Goal: Task Accomplishment & Management: Manage account settings

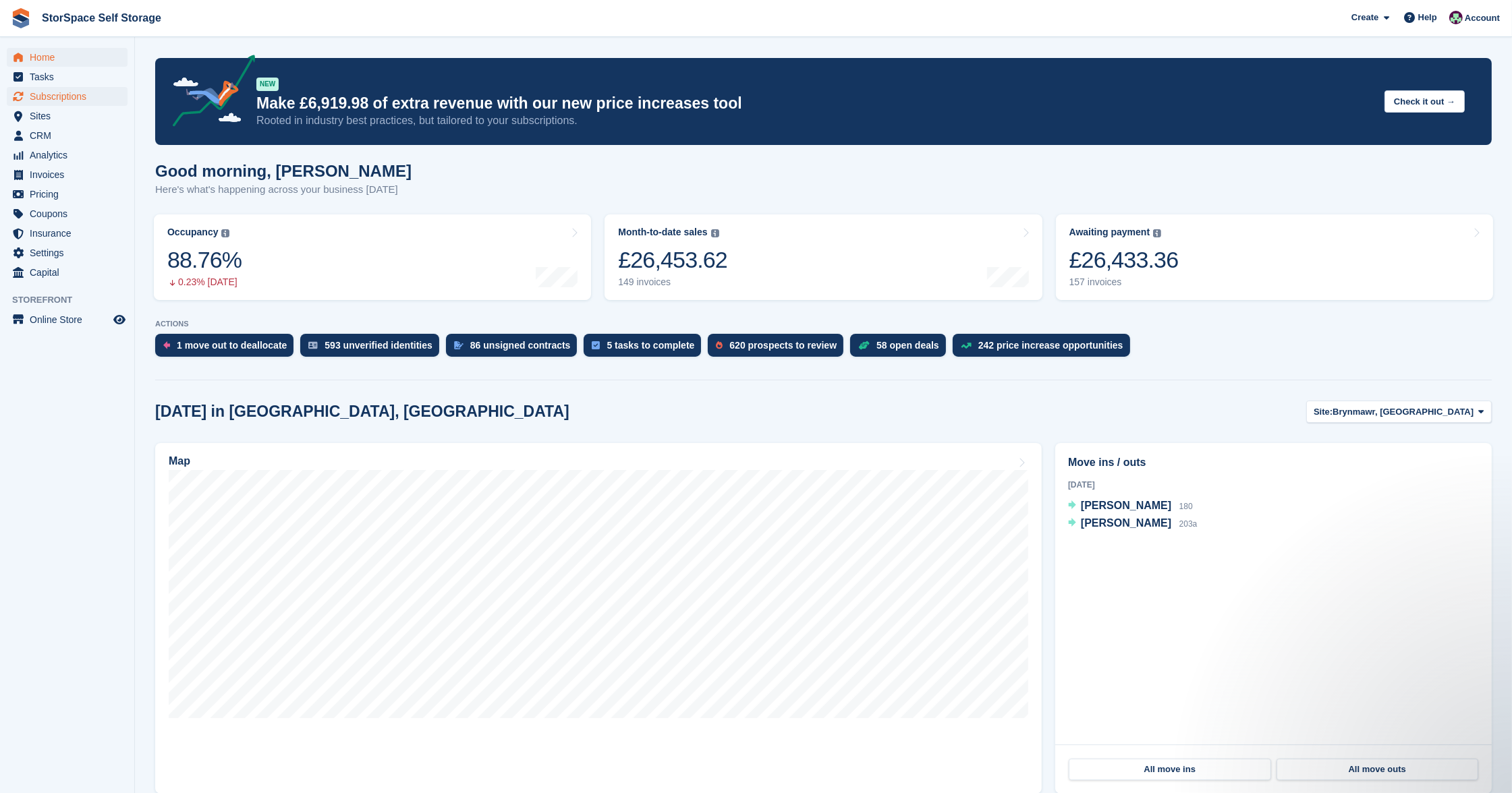
click at [69, 100] on span "Subscriptions" at bounding box center [69, 96] width 81 height 19
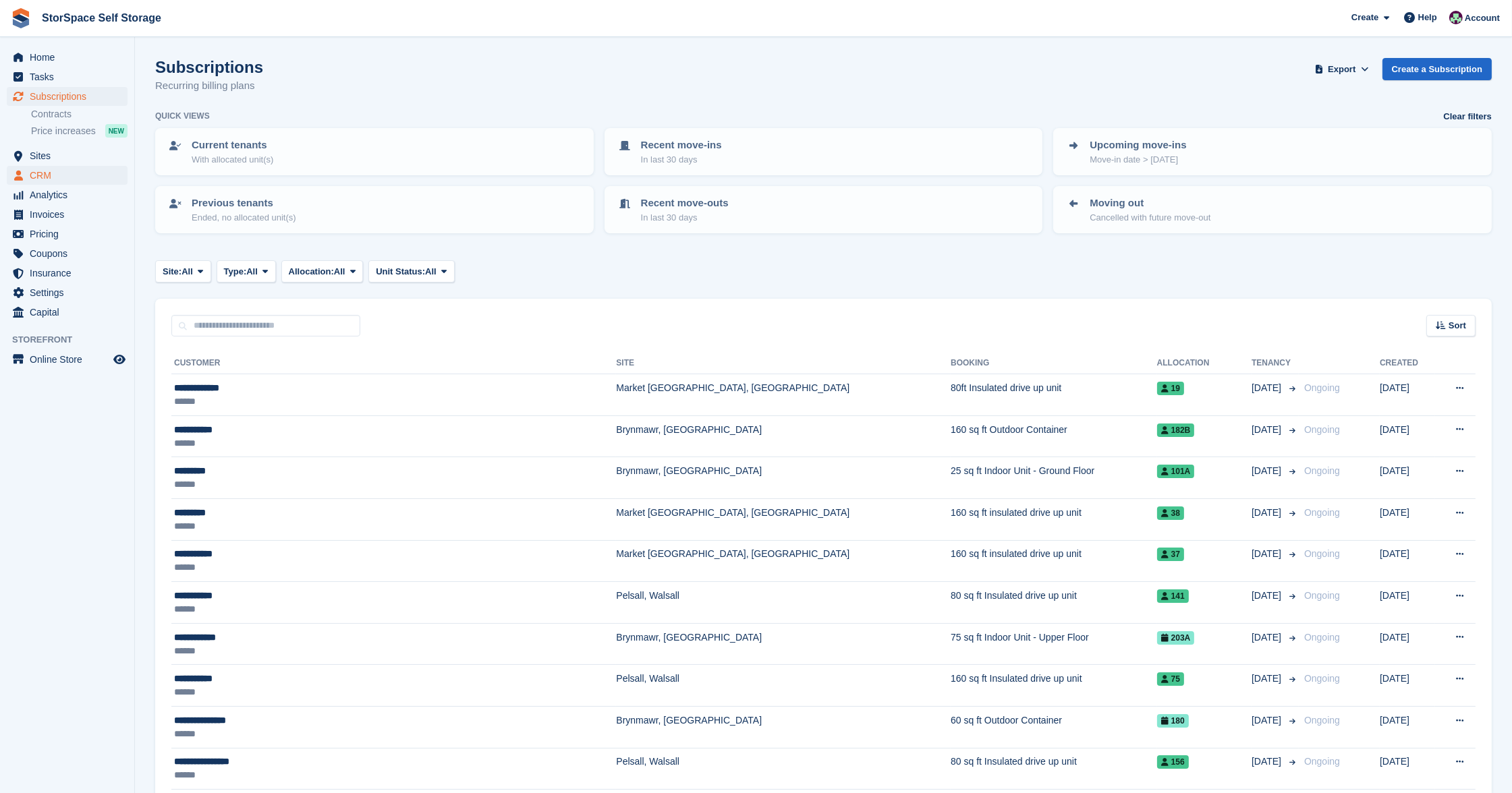
click at [51, 175] on span "CRM" at bounding box center [69, 175] width 81 height 19
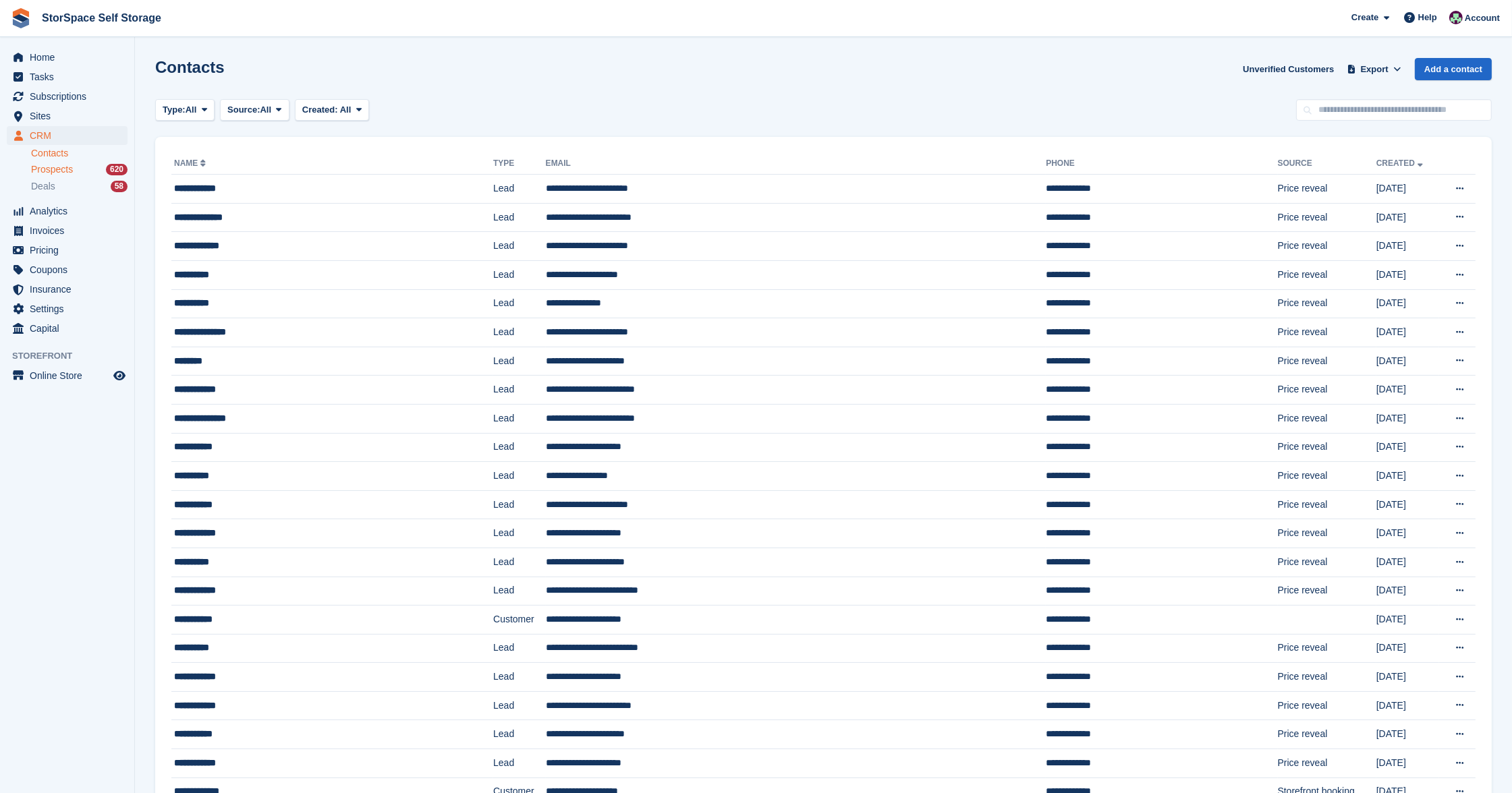
click at [53, 169] on span "Prospects" at bounding box center [51, 169] width 41 height 13
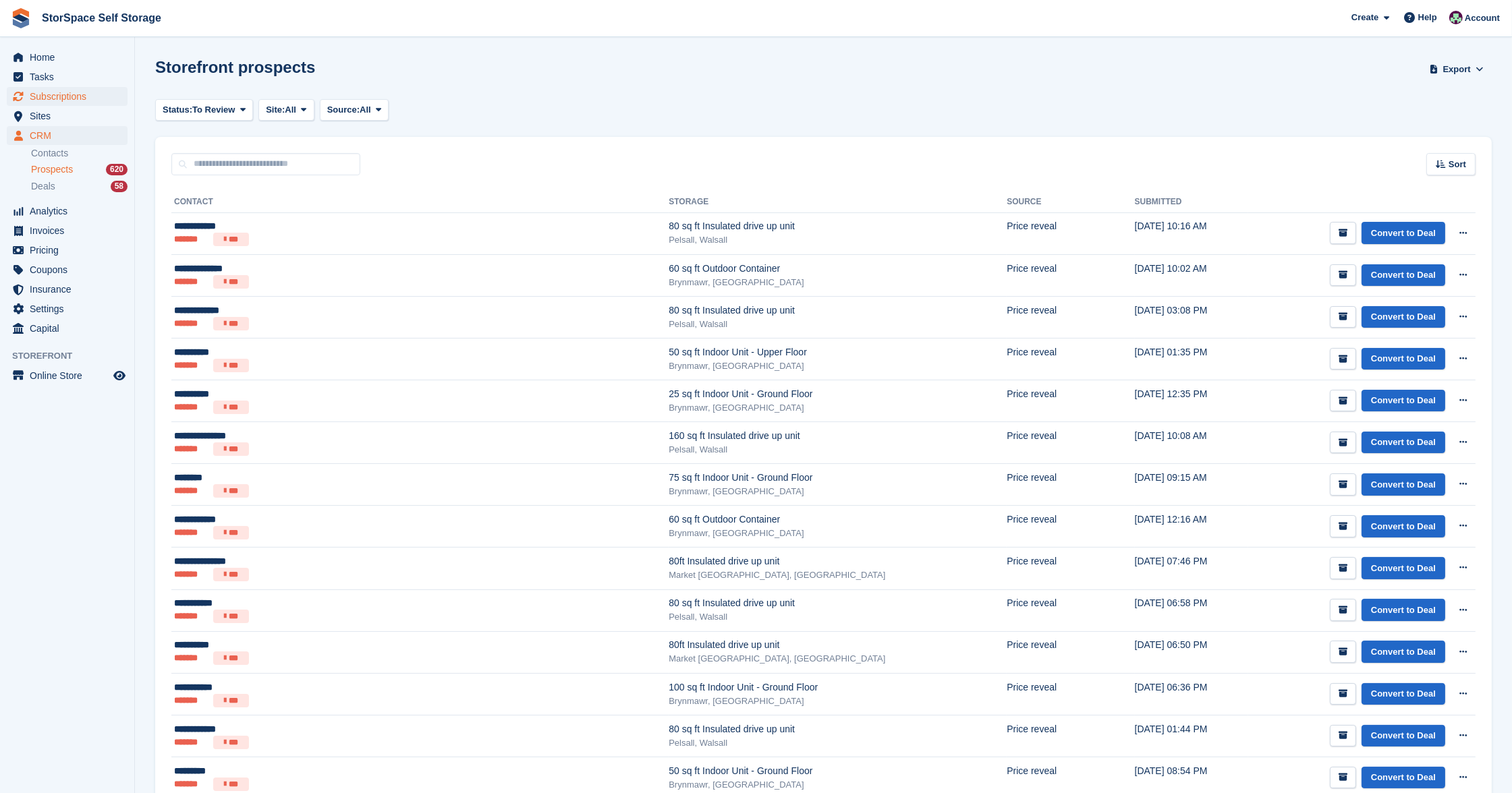
click at [60, 100] on span "Subscriptions" at bounding box center [69, 96] width 81 height 19
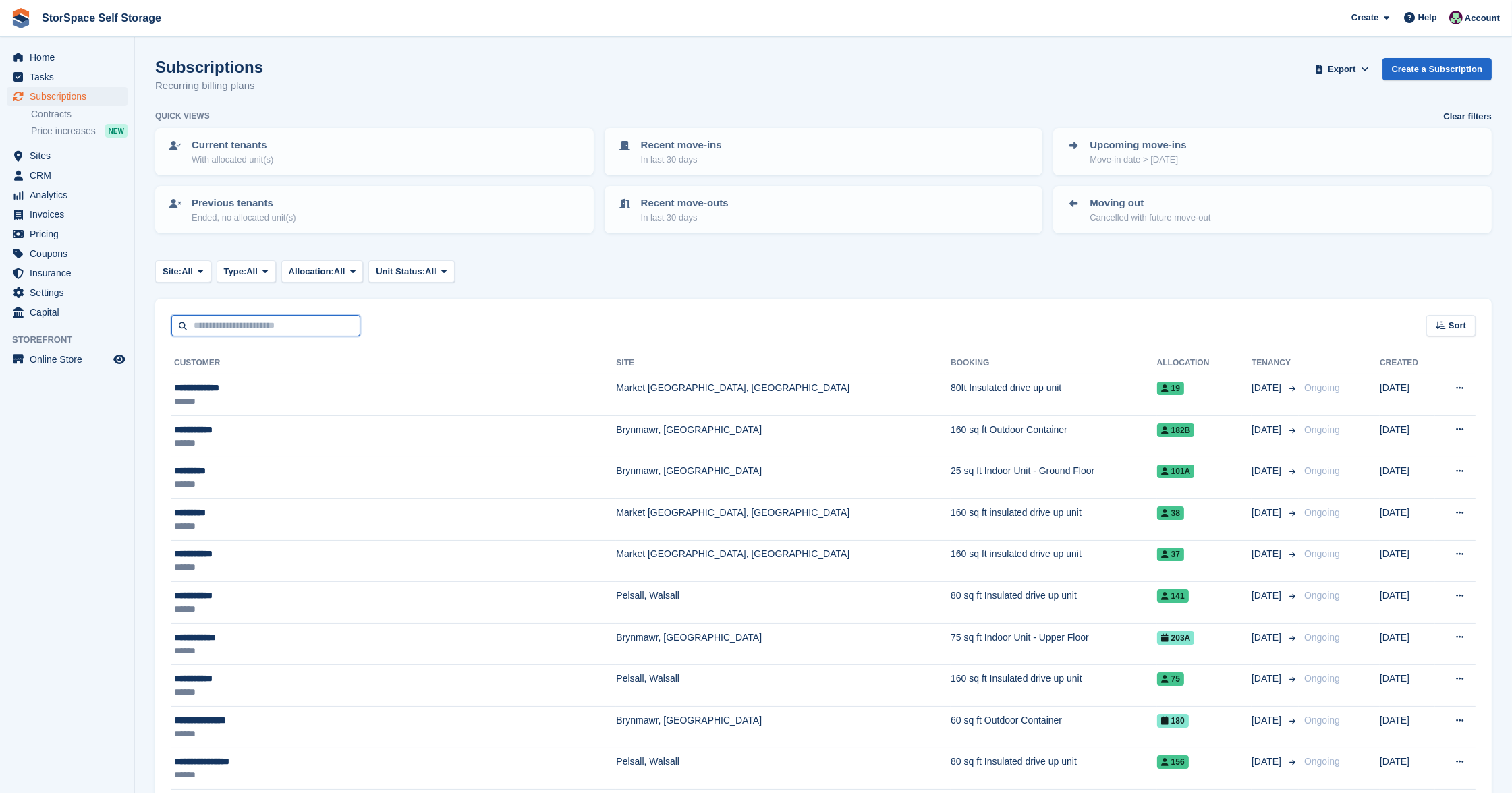
click at [259, 315] on input "text" at bounding box center [265, 326] width 189 height 23
type input "*******"
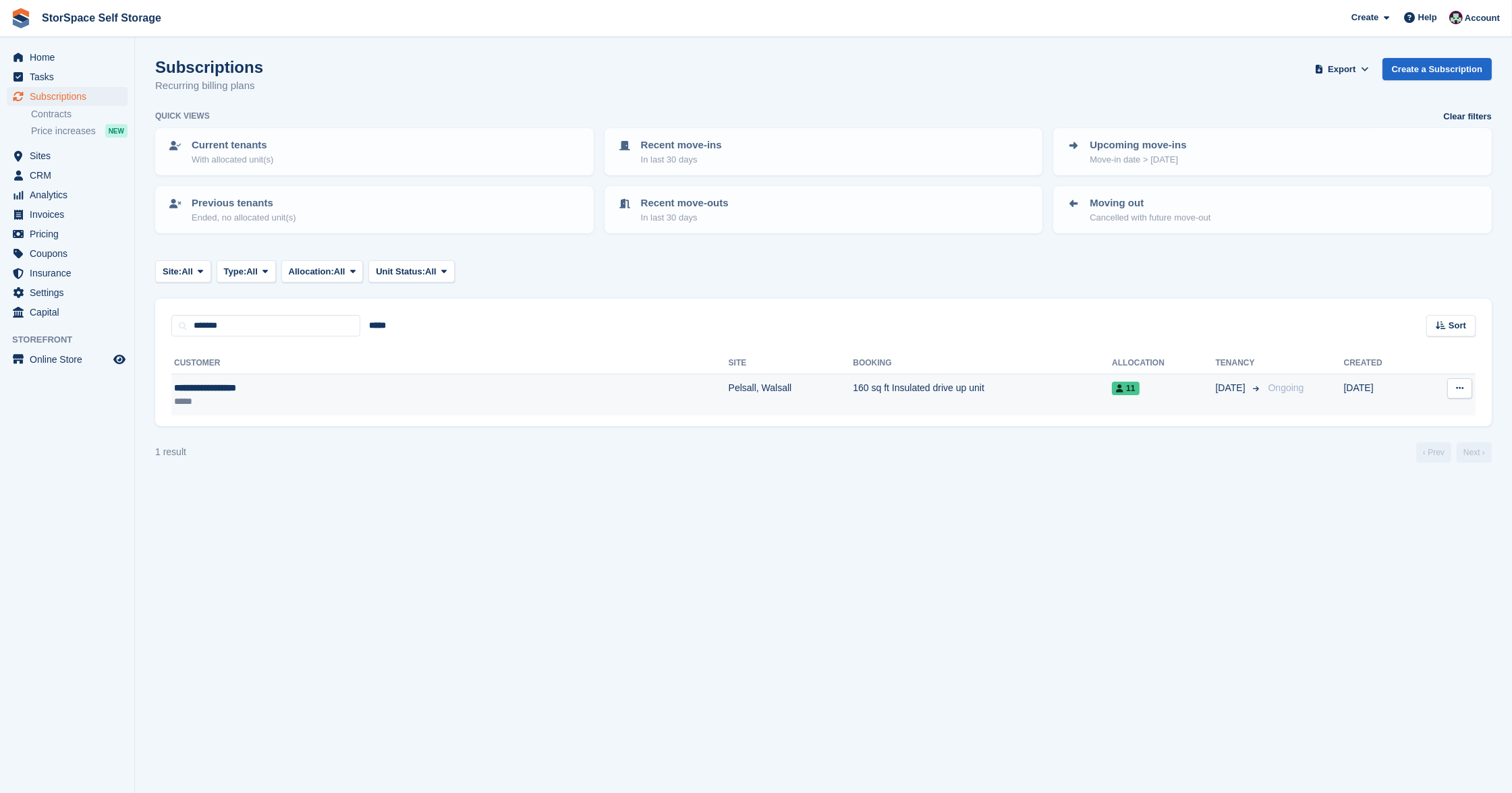
click at [284, 387] on div "**********" at bounding box center [314, 387] width 280 height 14
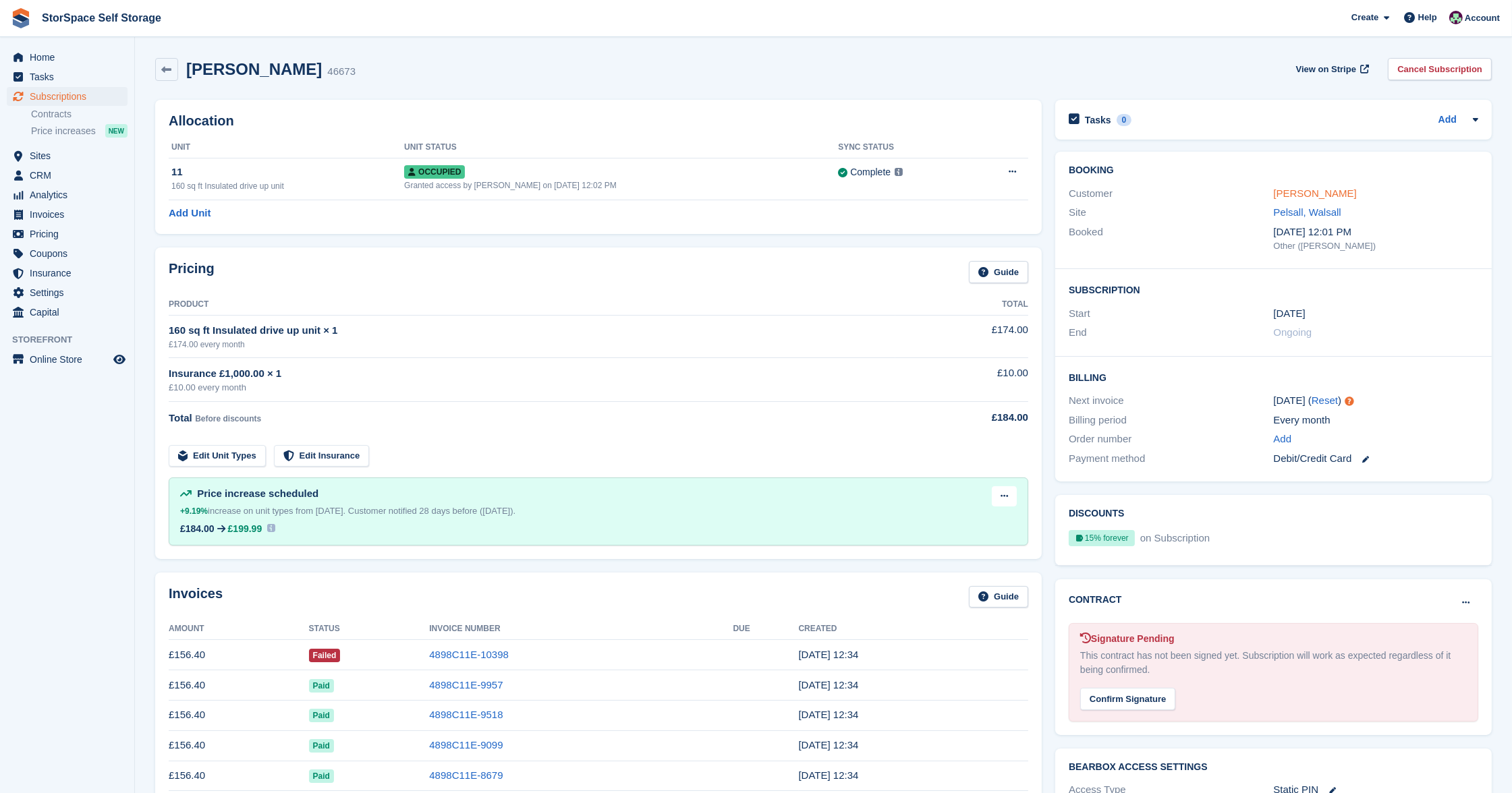
click at [1332, 195] on link "[PERSON_NAME]" at bounding box center [1315, 193] width 83 height 11
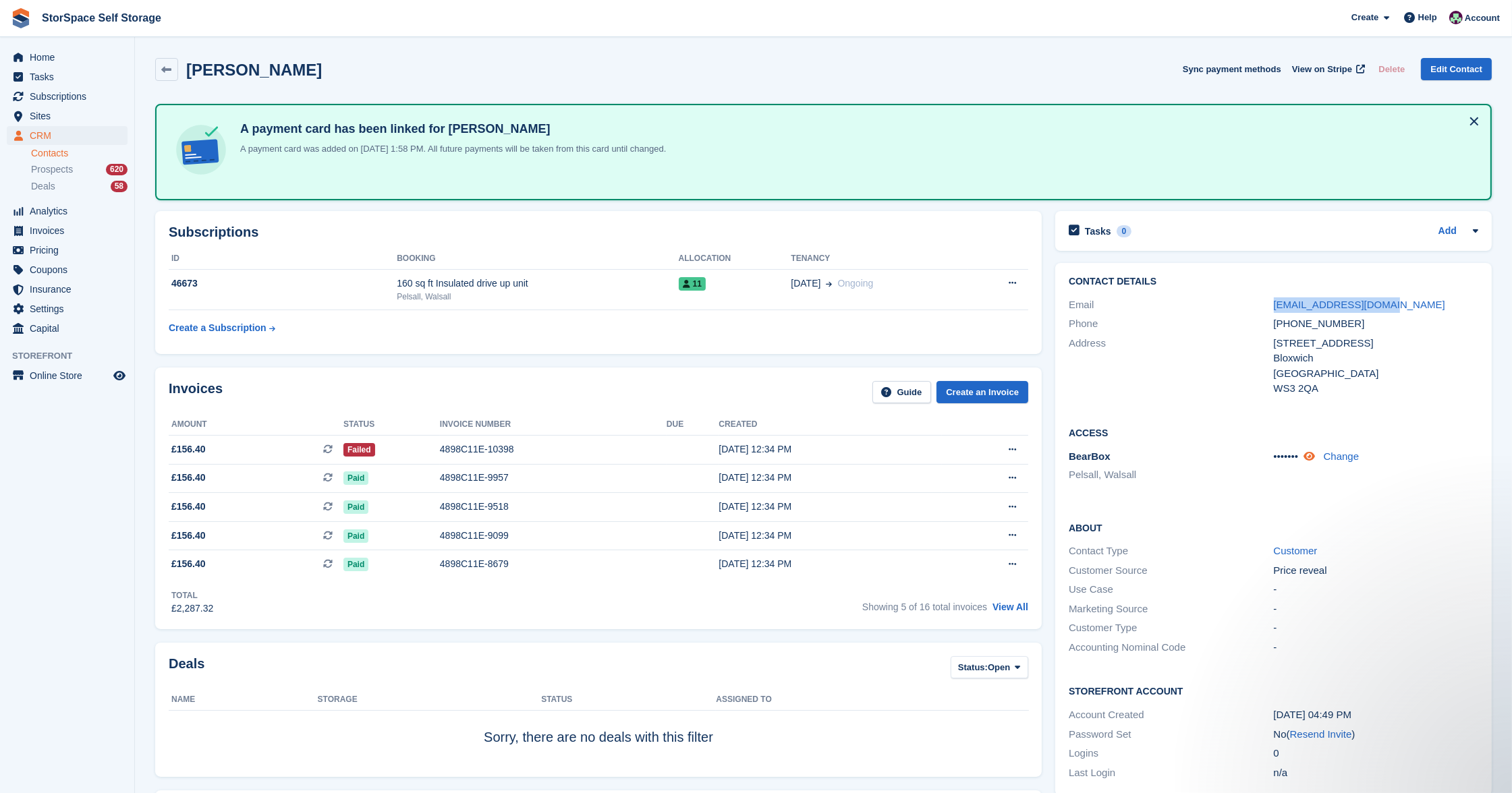
click at [1314, 451] on icon at bounding box center [1308, 455] width 11 height 10
click at [1325, 452] on icon at bounding box center [1319, 455] width 13 height 10
click at [44, 48] on span "Home" at bounding box center [69, 57] width 81 height 19
